Goal: Transaction & Acquisition: Register for event/course

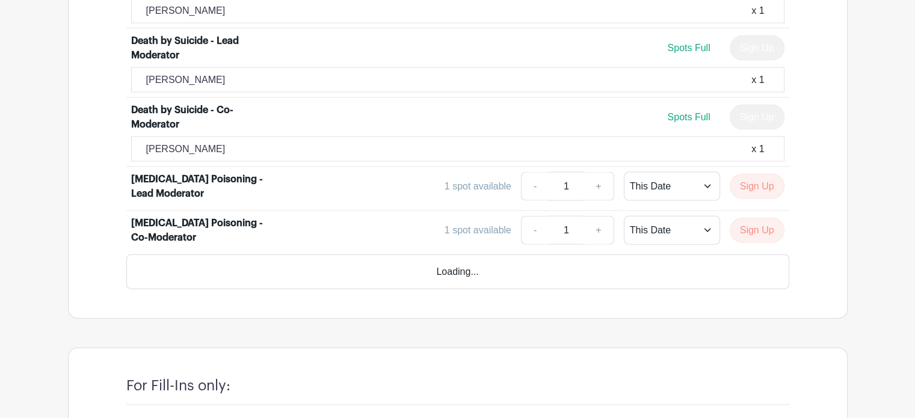
scroll to position [2669, 0]
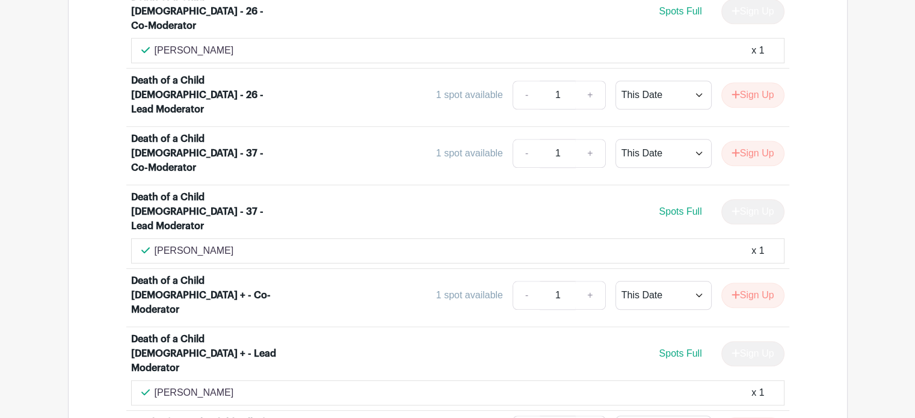
scroll to position [1226, 0]
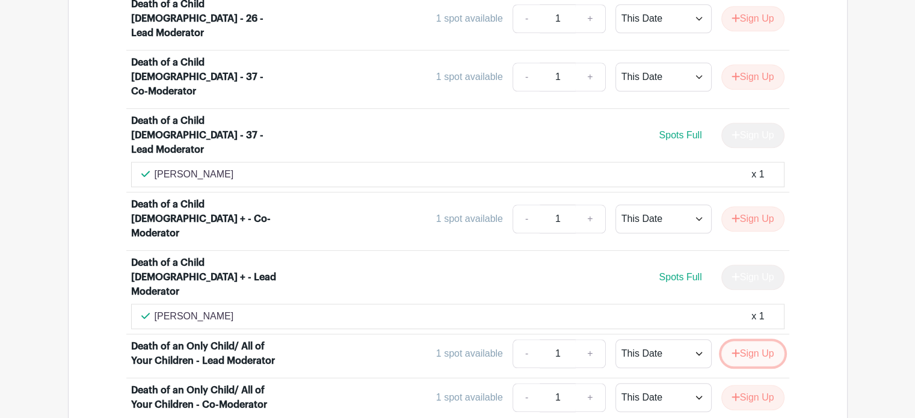
click at [750, 341] on button "Sign Up" at bounding box center [752, 353] width 63 height 25
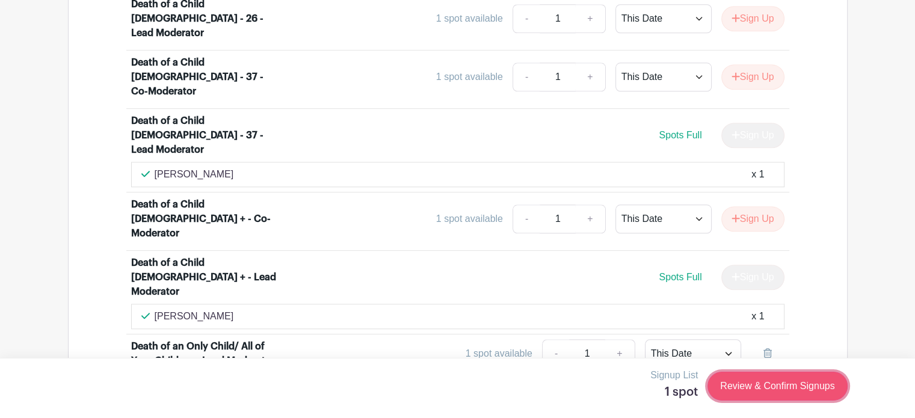
click at [753, 382] on link "Review & Confirm Signups" at bounding box center [777, 386] width 140 height 29
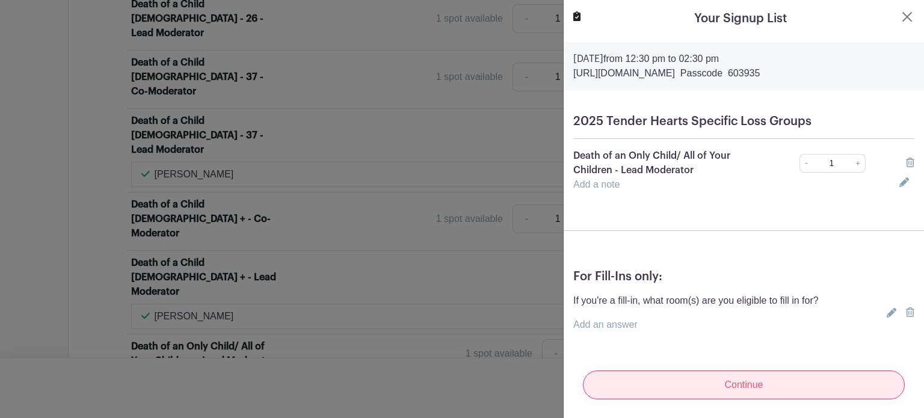
click at [759, 383] on input "Continue" at bounding box center [744, 384] width 322 height 29
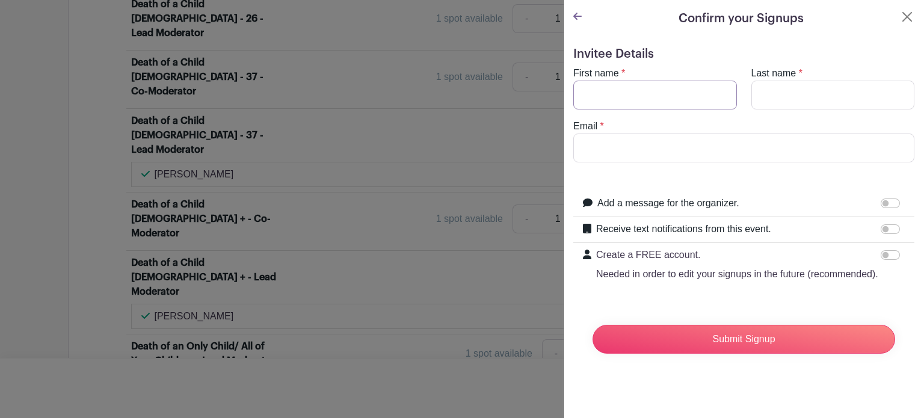
click at [637, 93] on input "First name" at bounding box center [655, 95] width 164 height 29
type input "[PERSON_NAME]"
type input "Kaniaupio"
type input "[EMAIL_ADDRESS][DOMAIN_NAME]"
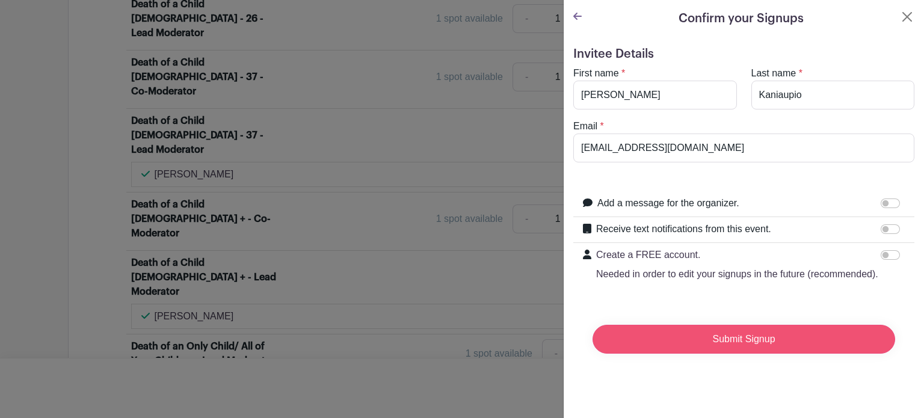
click at [721, 354] on input "Submit Signup" at bounding box center [743, 339] width 303 height 29
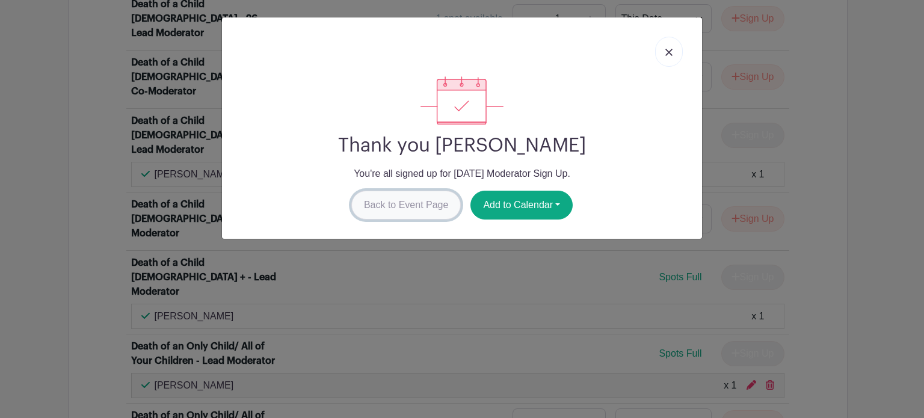
click at [428, 198] on link "Back to Event Page" at bounding box center [406, 205] width 110 height 29
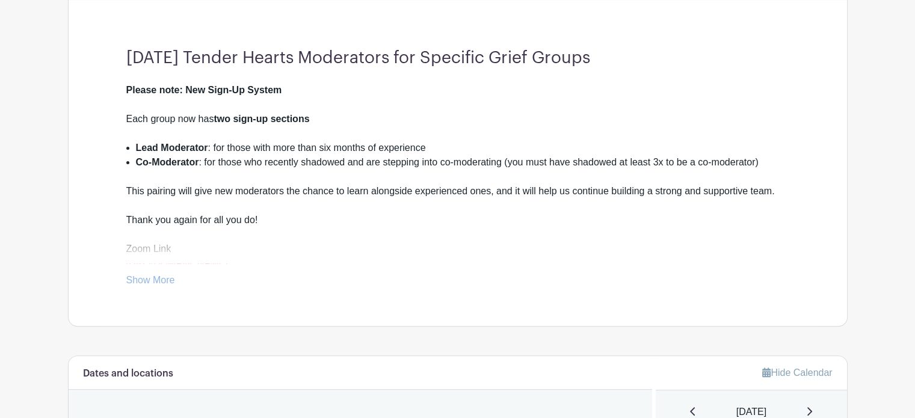
scroll to position [0, 0]
